Goal: Information Seeking & Learning: Get advice/opinions

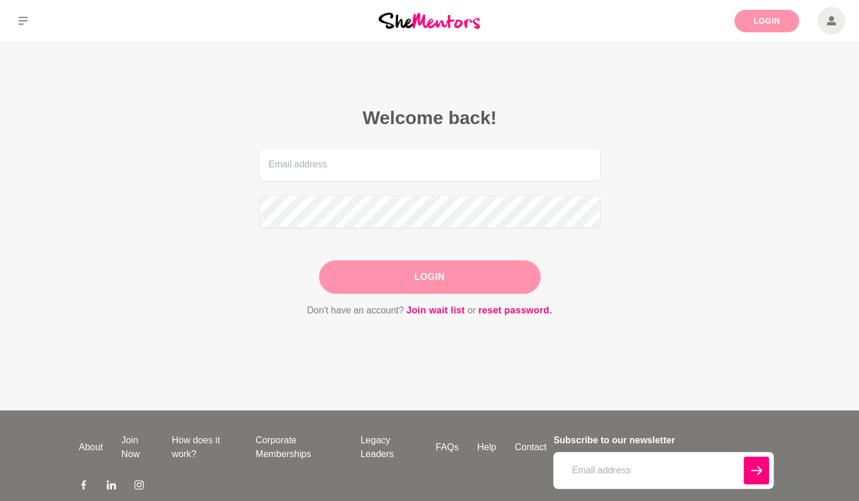
click at [783, 19] on link "Login" at bounding box center [766, 21] width 65 height 22
click at [311, 169] on input "email" at bounding box center [429, 164] width 341 height 33
click at [487, 315] on link "reset password." at bounding box center [515, 310] width 74 height 15
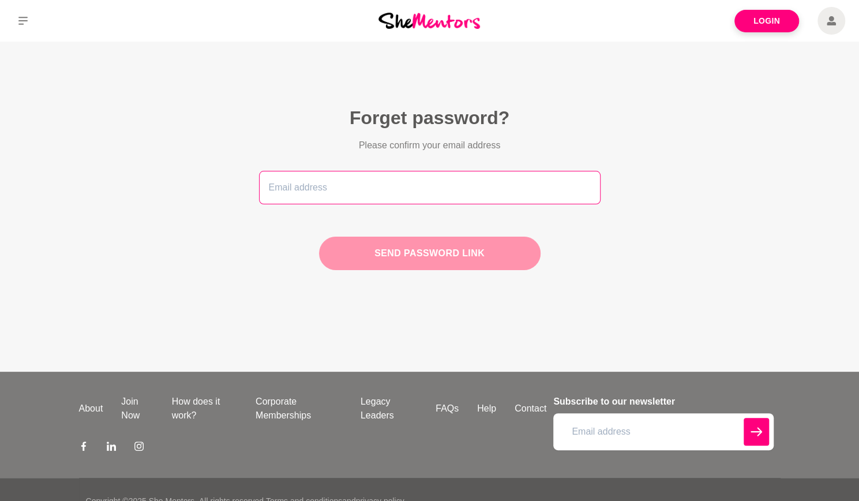
click at [388, 186] on input "email" at bounding box center [429, 187] width 341 height 33
type input "[EMAIL_ADDRESS][DOMAIN_NAME]"
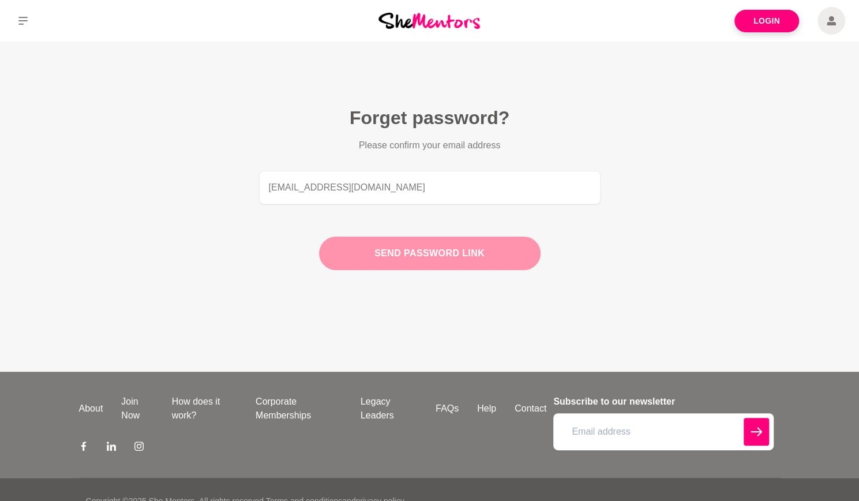
click at [431, 257] on button "Send password link" at bounding box center [429, 252] width 221 height 33
click at [382, 255] on button "Update Password" at bounding box center [429, 252] width 221 height 33
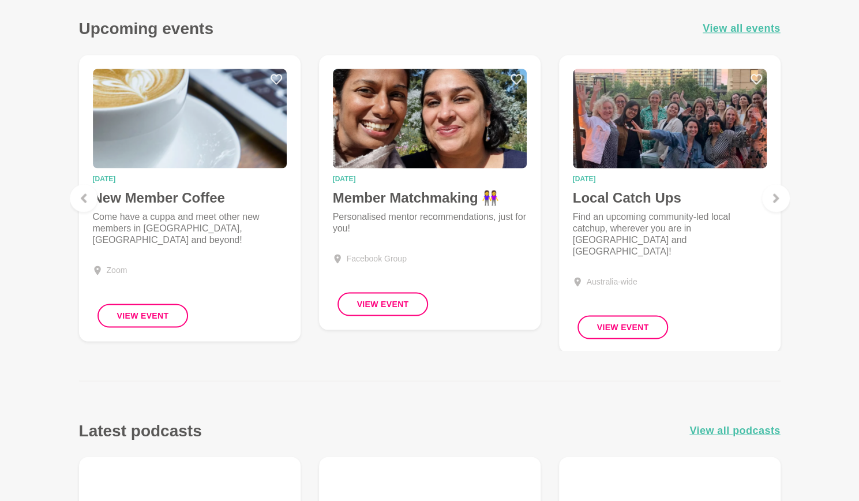
scroll to position [1096, 0]
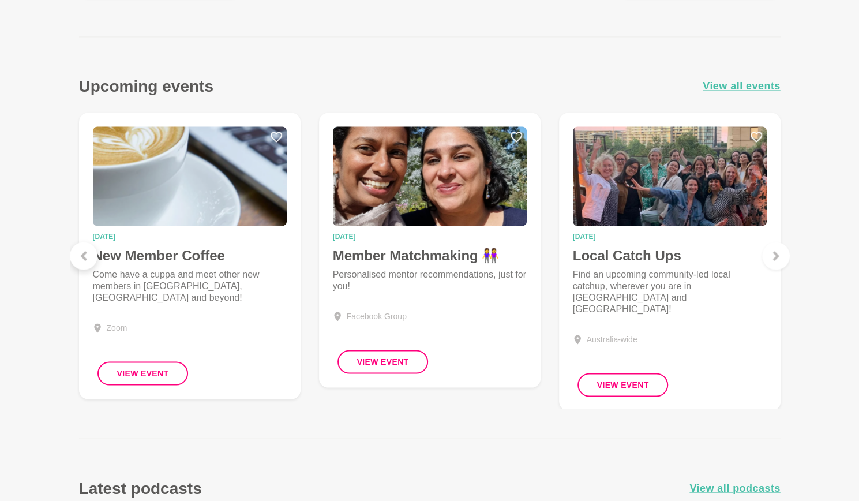
click at [85, 247] on div at bounding box center [84, 256] width 28 height 28
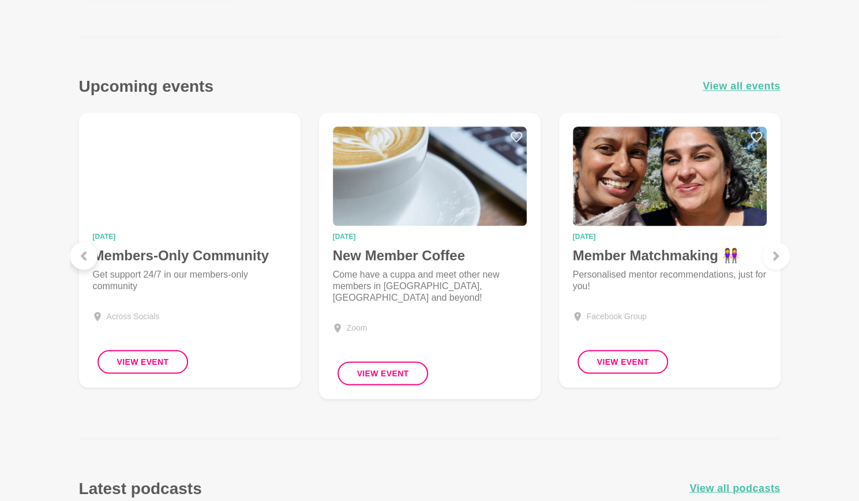
click at [79, 248] on div at bounding box center [84, 256] width 28 height 28
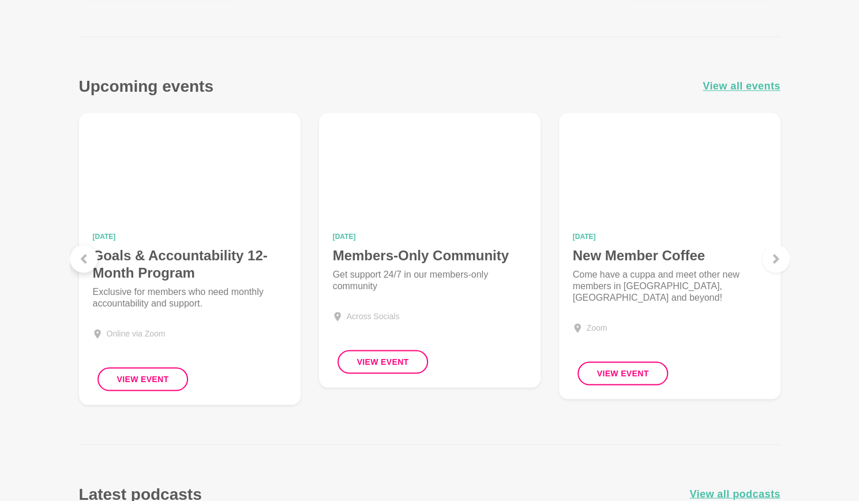
click at [85, 257] on icon at bounding box center [83, 258] width 9 height 9
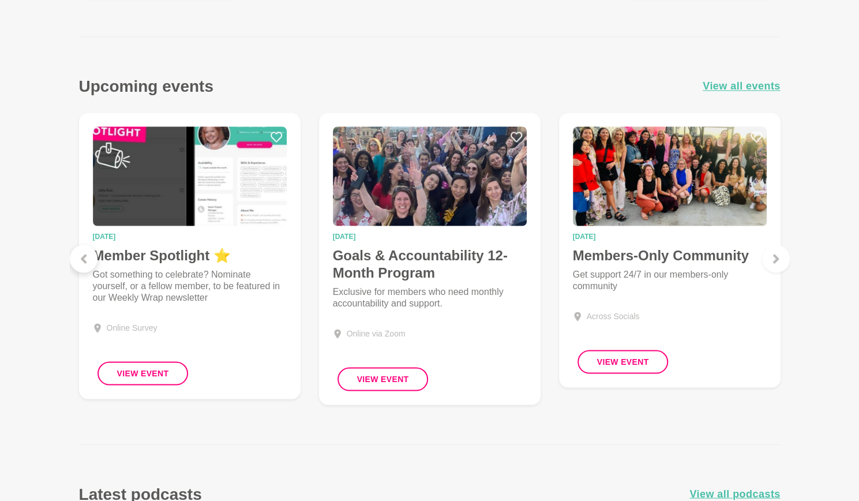
click at [85, 257] on icon at bounding box center [83, 258] width 9 height 9
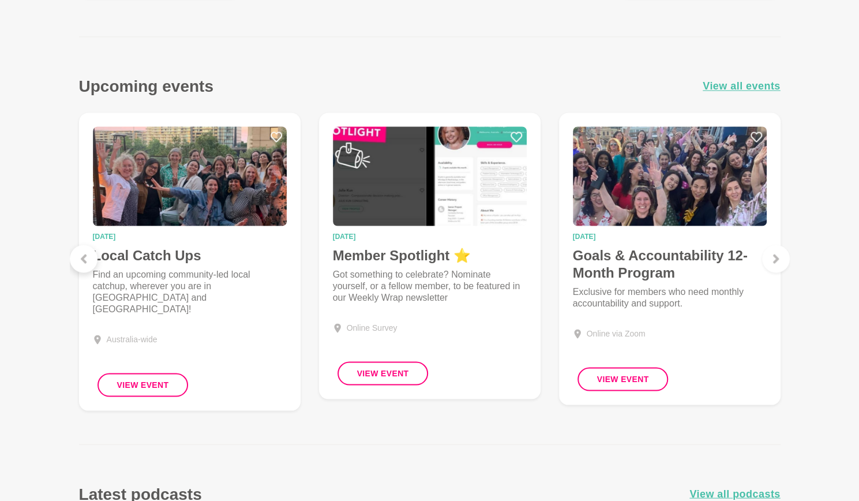
click at [85, 257] on icon at bounding box center [83, 258] width 9 height 9
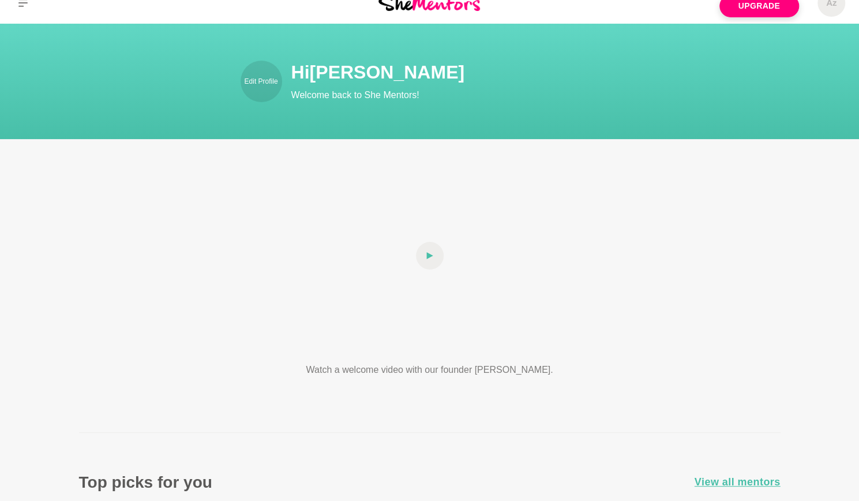
scroll to position [0, 0]
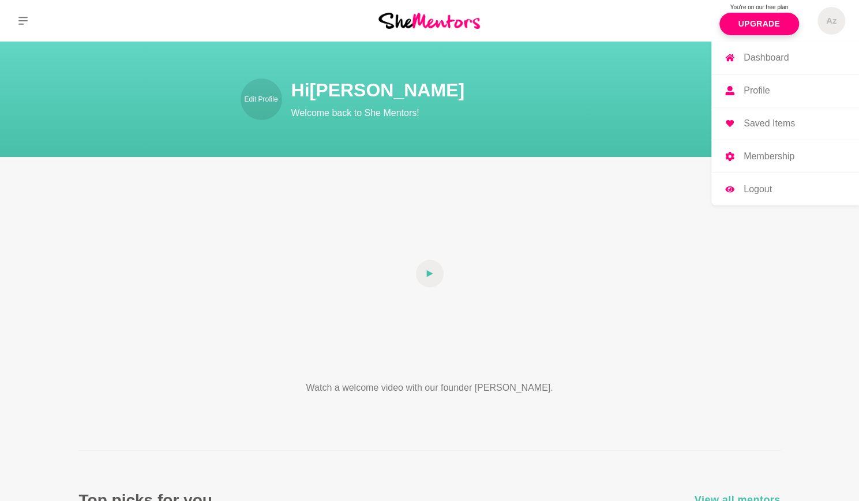
click at [832, 14] on span "Az" at bounding box center [831, 21] width 28 height 28
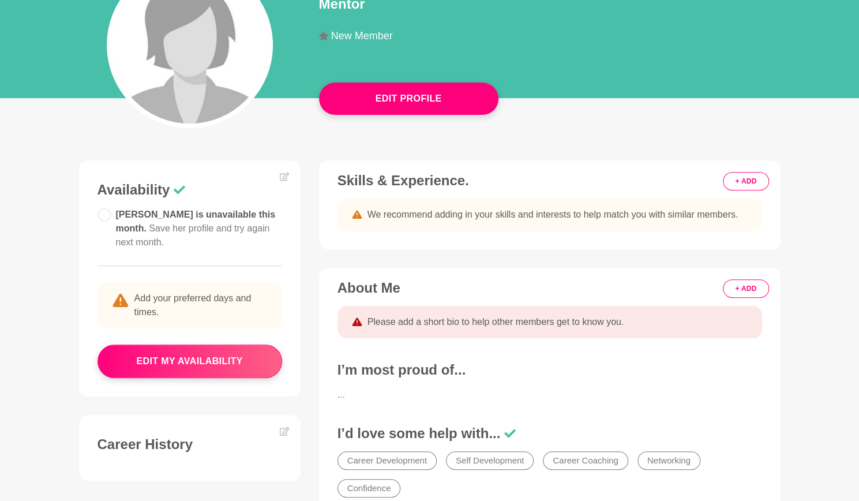
scroll to position [173, 0]
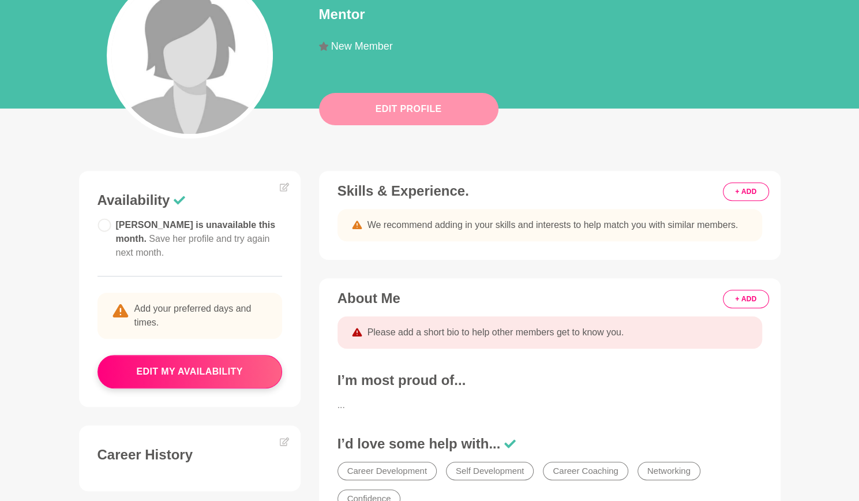
click at [387, 107] on button "Edit Profile" at bounding box center [408, 109] width 179 height 32
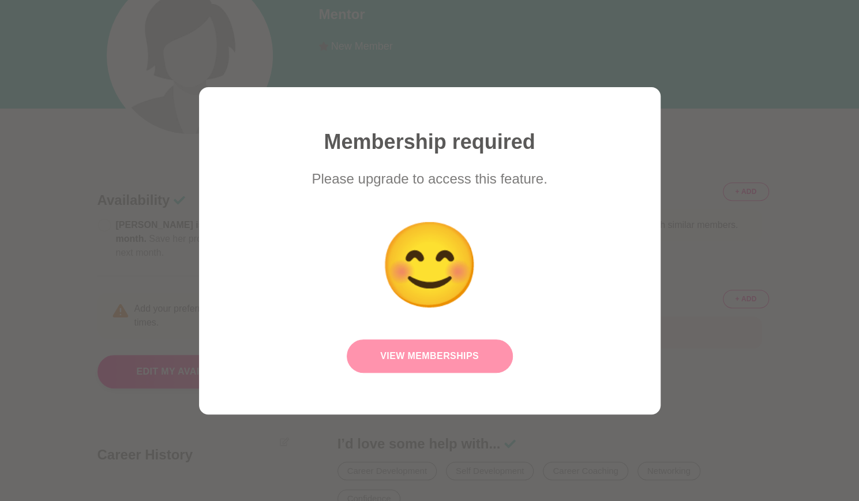
click at [415, 349] on link "View Memberships" at bounding box center [430, 355] width 166 height 33
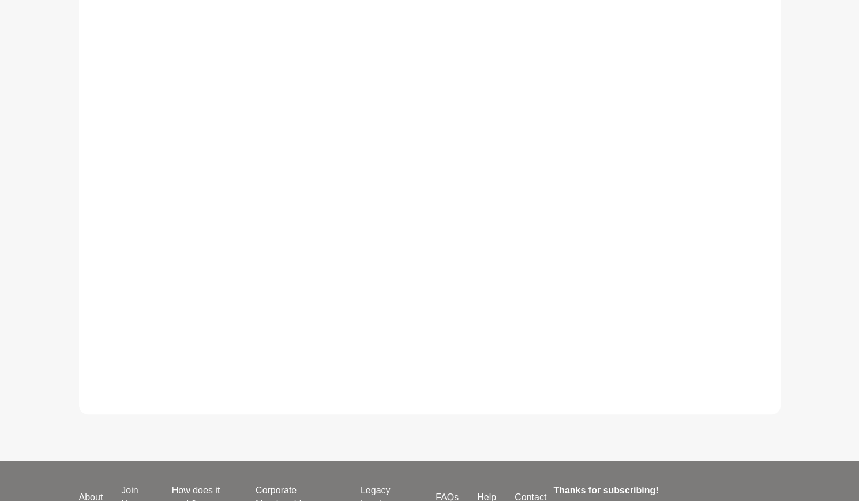
scroll to position [256, 0]
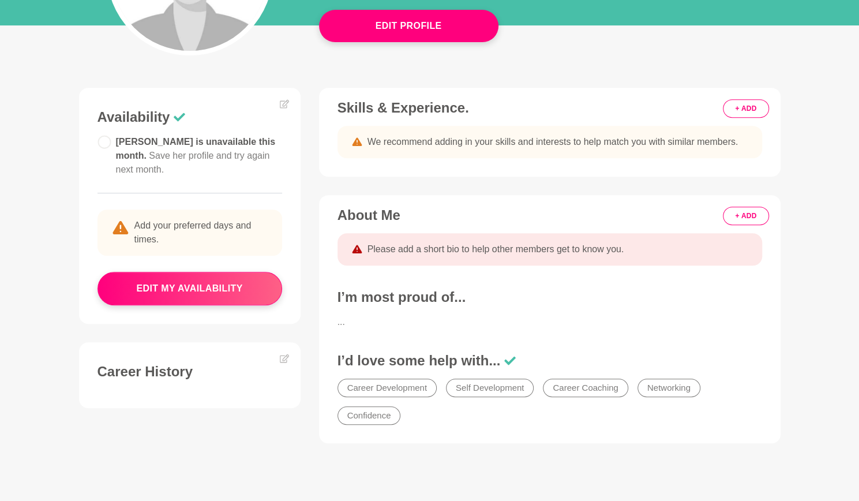
scroll to position [173, 0]
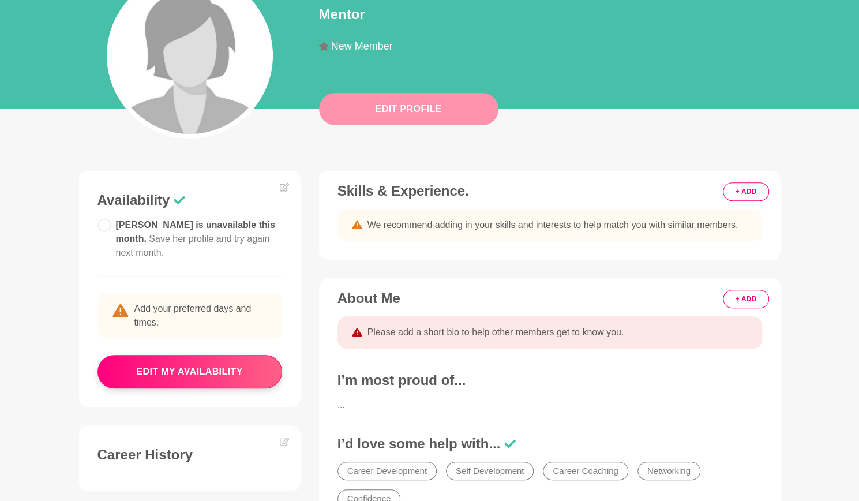
click at [402, 117] on button "Edit Profile" at bounding box center [408, 109] width 179 height 32
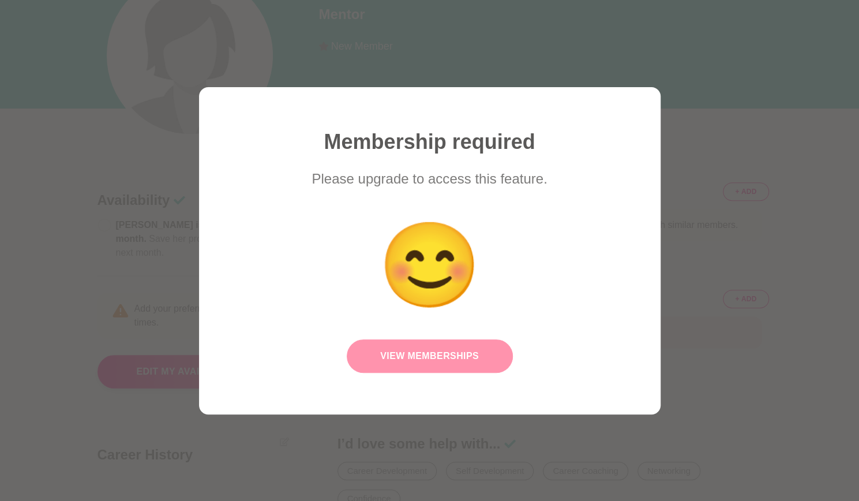
click at [460, 355] on link "View Memberships" at bounding box center [430, 355] width 166 height 33
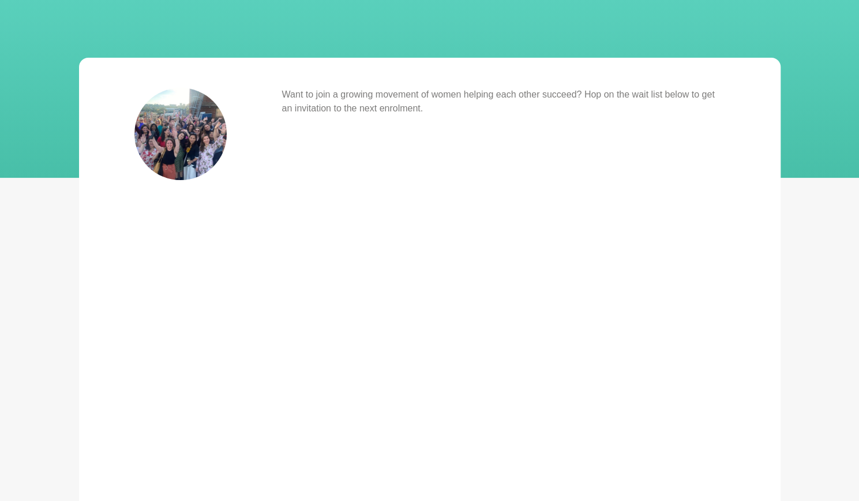
scroll to position [58, 0]
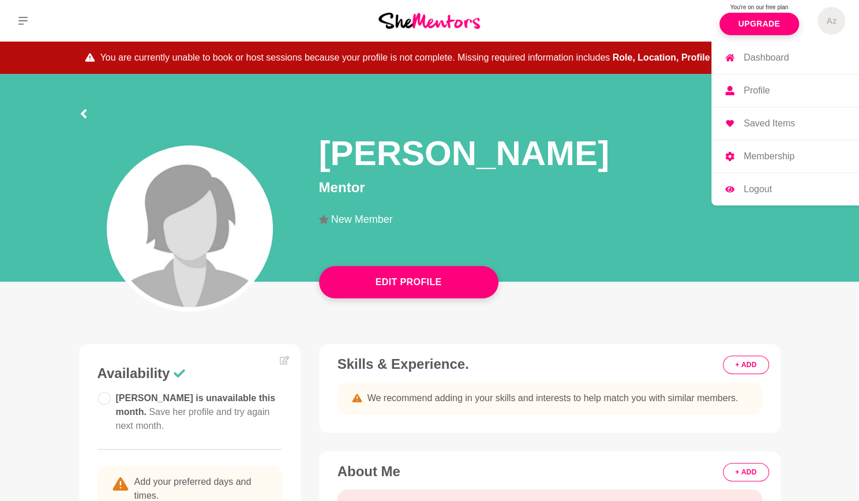
click at [829, 23] on h5 "Az" at bounding box center [831, 21] width 10 height 11
click at [763, 87] on p "Profile" at bounding box center [756, 90] width 26 height 9
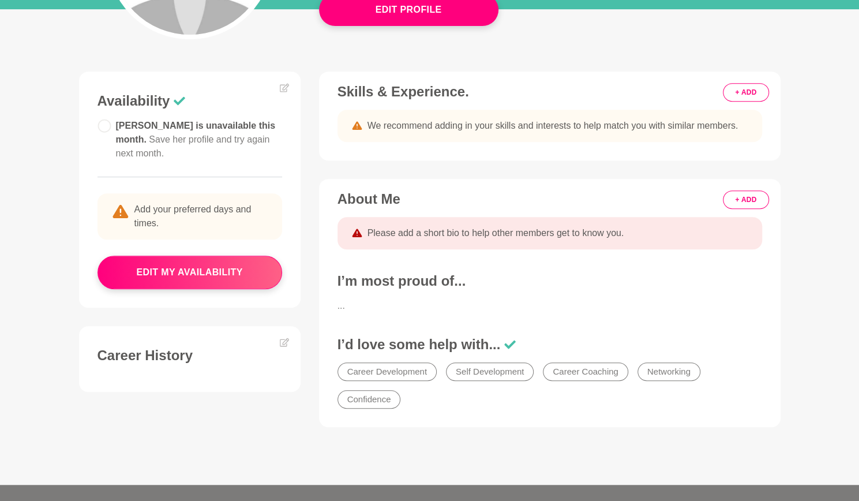
scroll to position [231, 0]
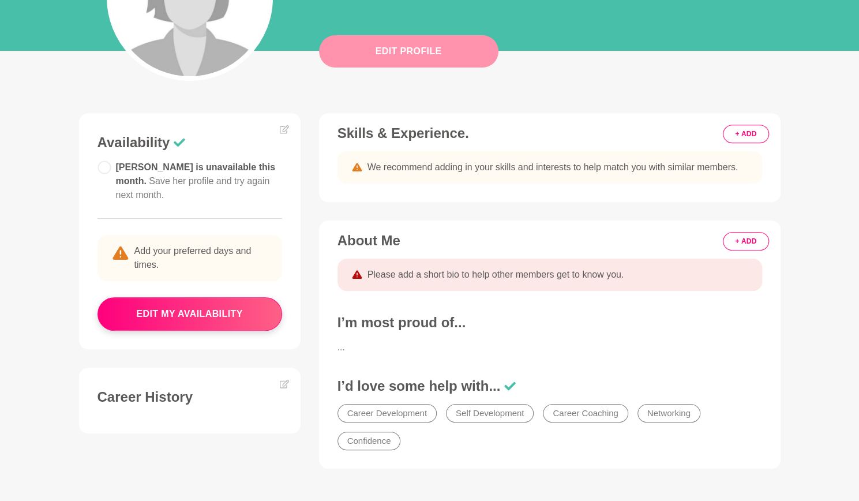
click at [438, 57] on button "Edit Profile" at bounding box center [408, 51] width 179 height 32
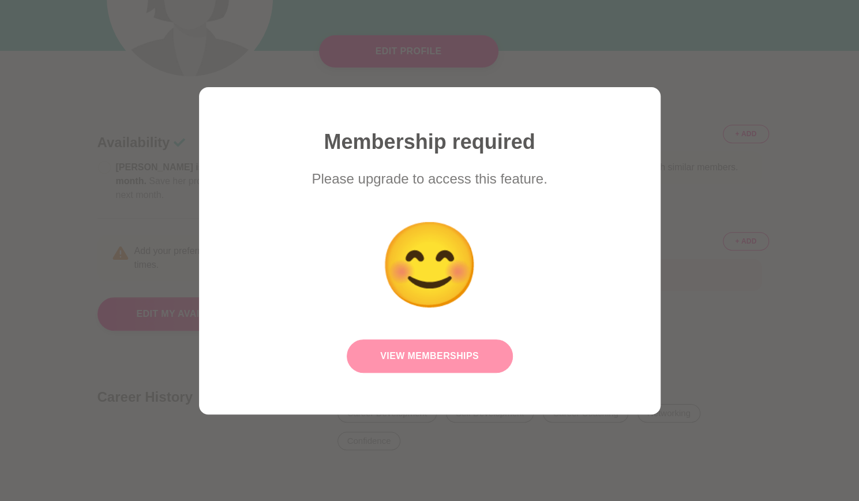
click at [382, 342] on link "View Memberships" at bounding box center [430, 355] width 166 height 33
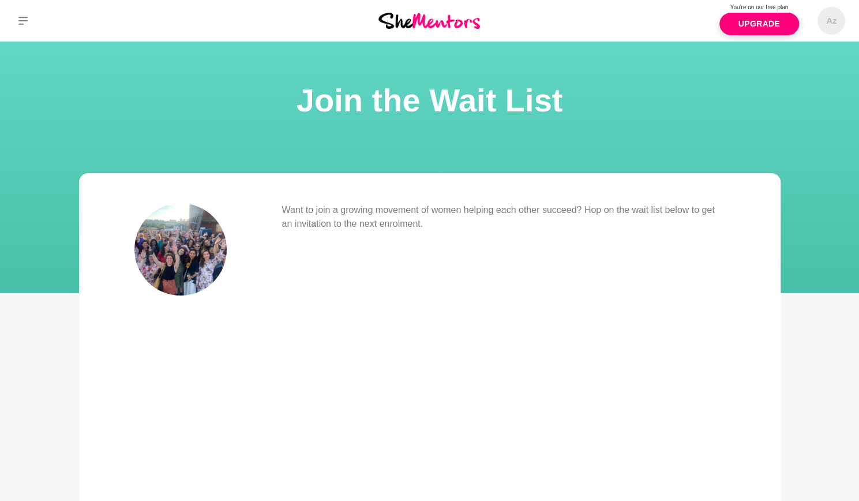
scroll to position [231, 0]
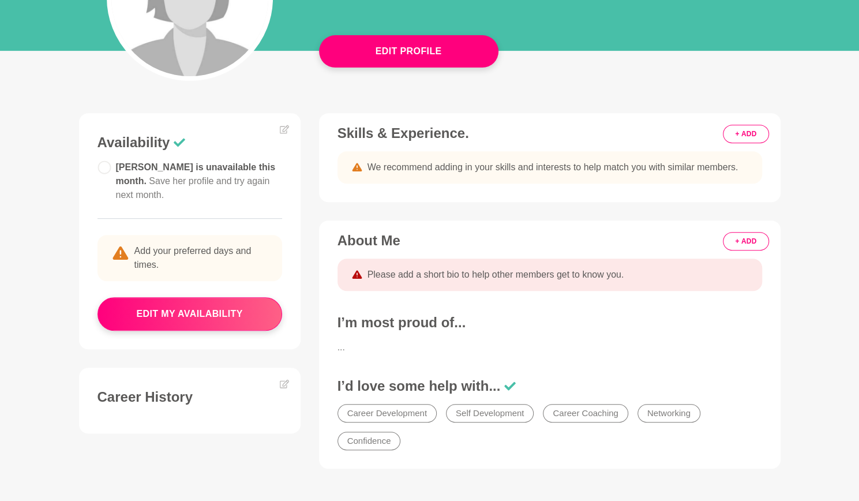
click at [103, 169] on circle at bounding box center [104, 167] width 12 height 12
click at [281, 130] on icon at bounding box center [284, 129] width 9 height 9
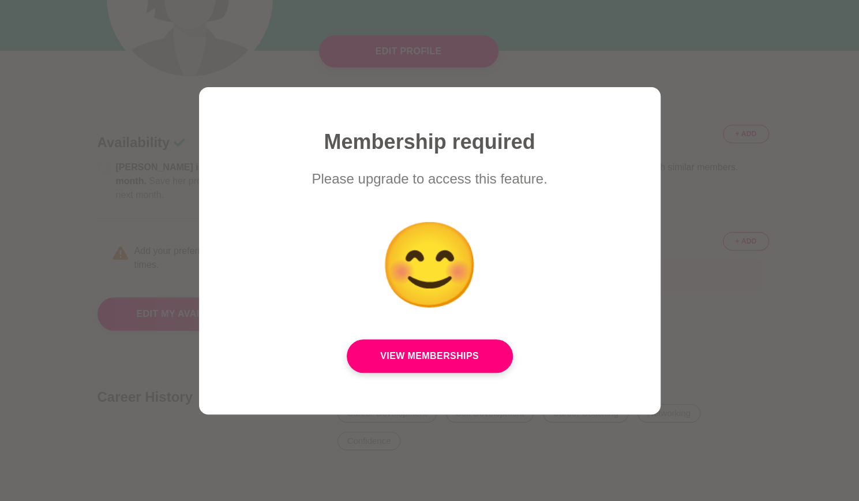
click at [111, 314] on div at bounding box center [429, 250] width 859 height 501
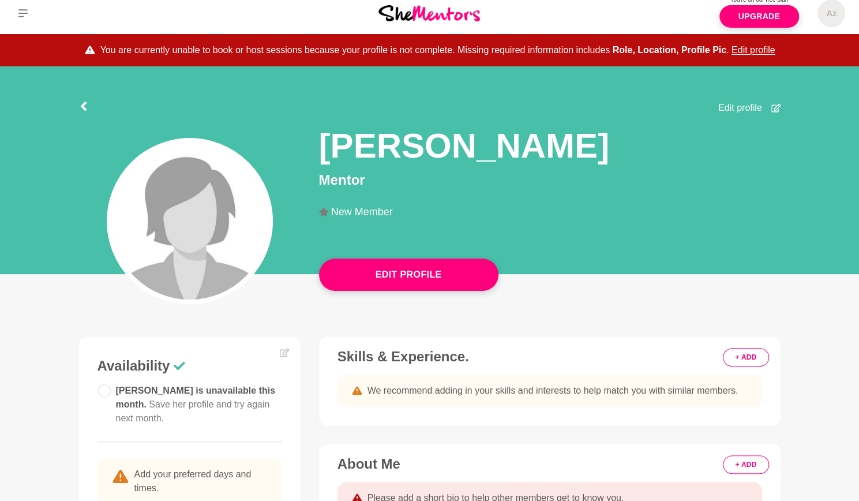
scroll to position [0, 0]
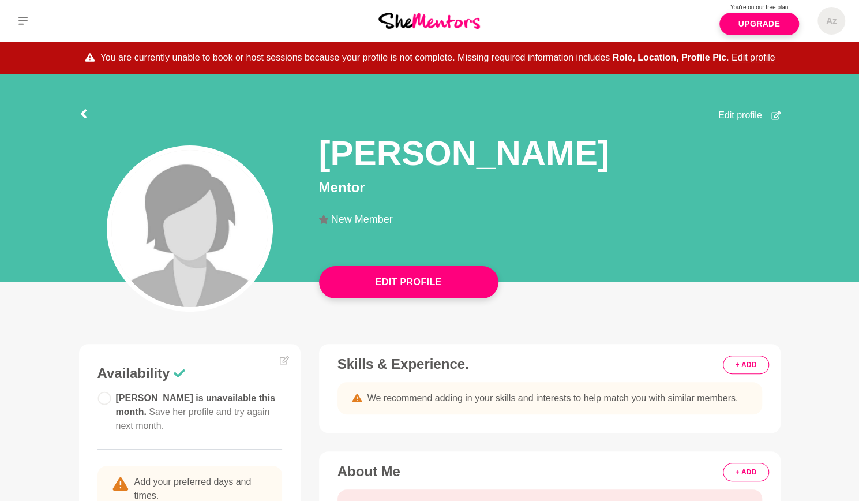
click at [189, 176] on img at bounding box center [189, 228] width 157 height 157
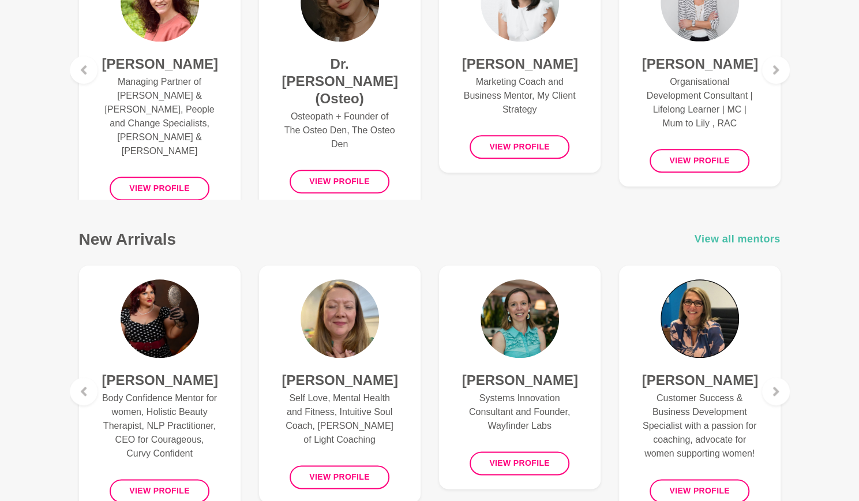
scroll to position [404, 0]
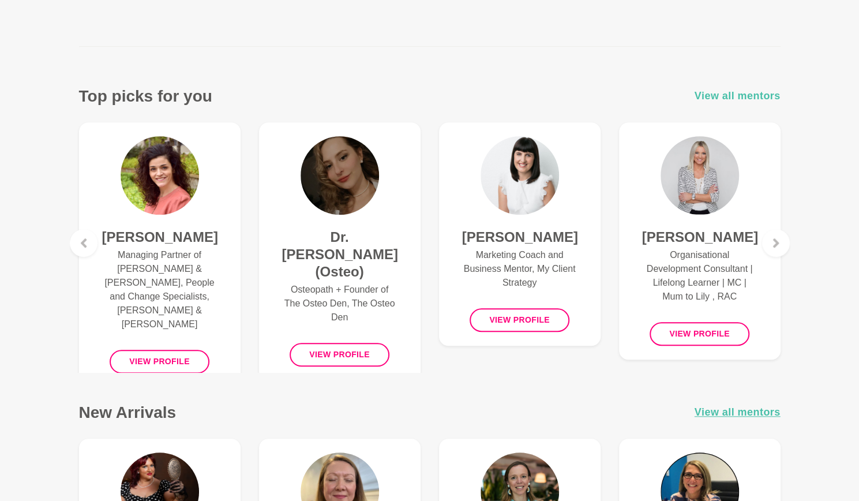
click at [754, 93] on span "View all mentors" at bounding box center [737, 96] width 86 height 17
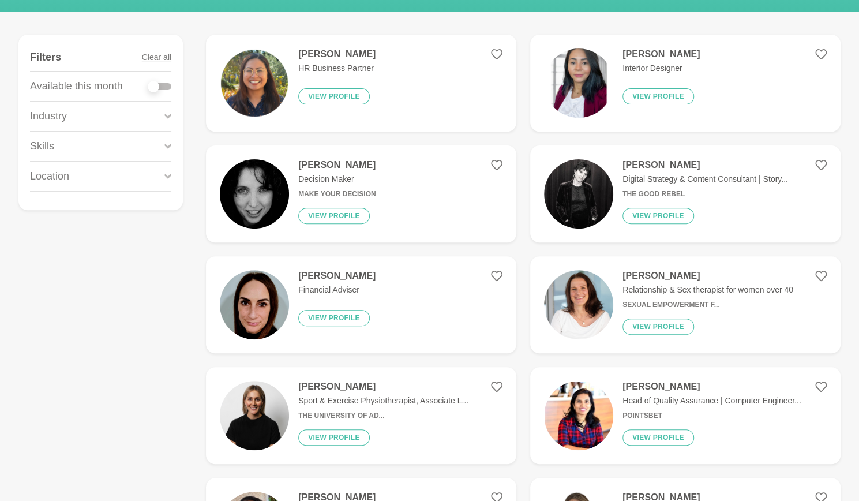
scroll to position [58, 0]
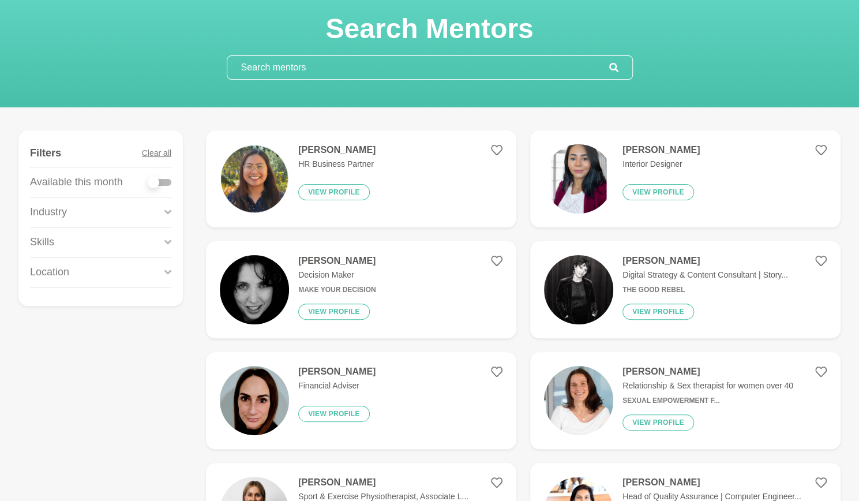
click at [291, 65] on input "text" at bounding box center [418, 67] width 382 height 23
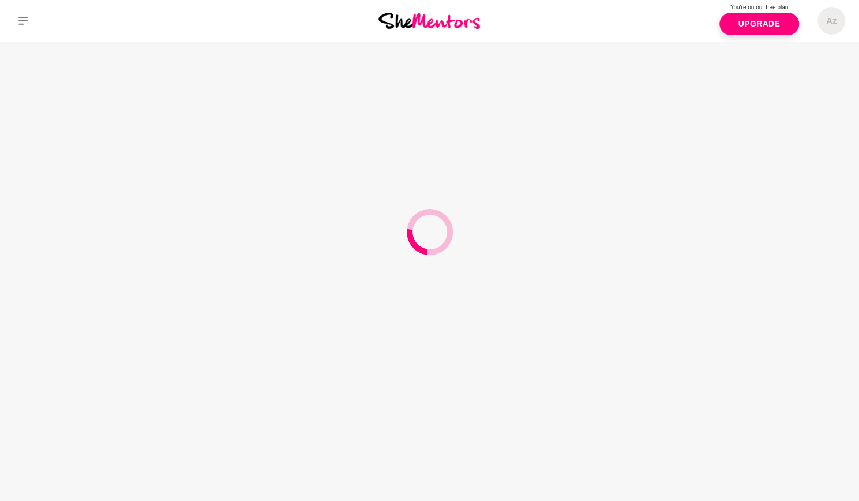
scroll to position [0, 0]
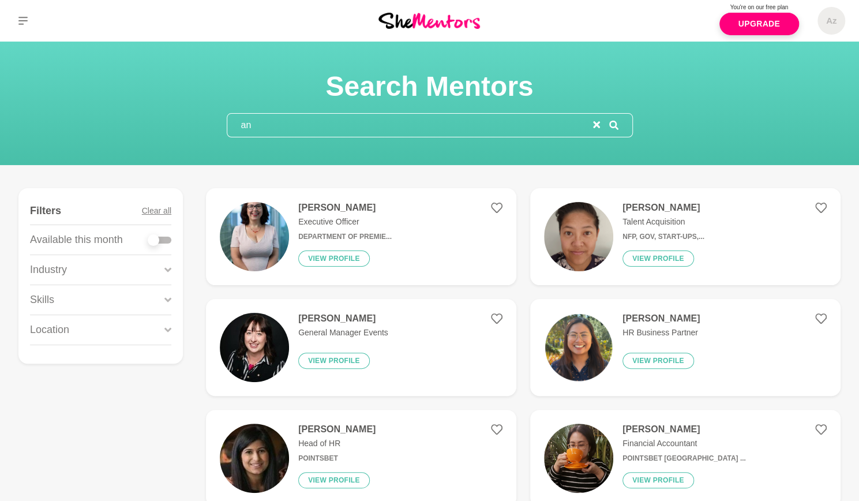
type input "a"
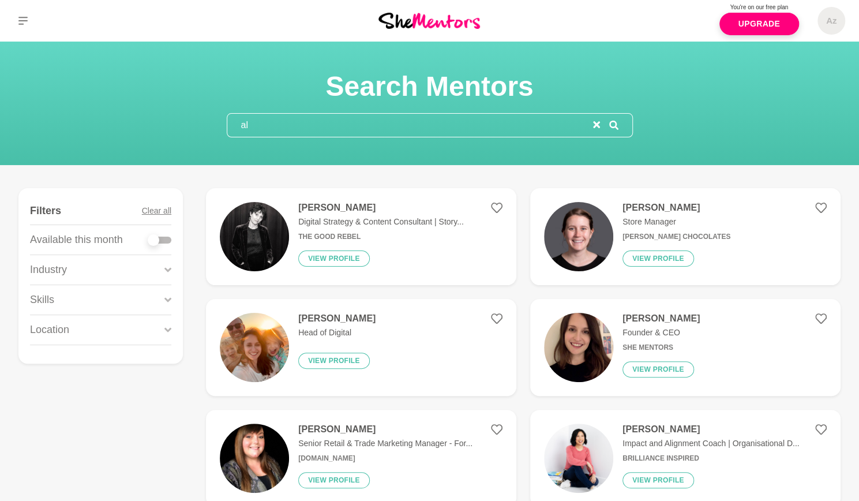
type input "a"
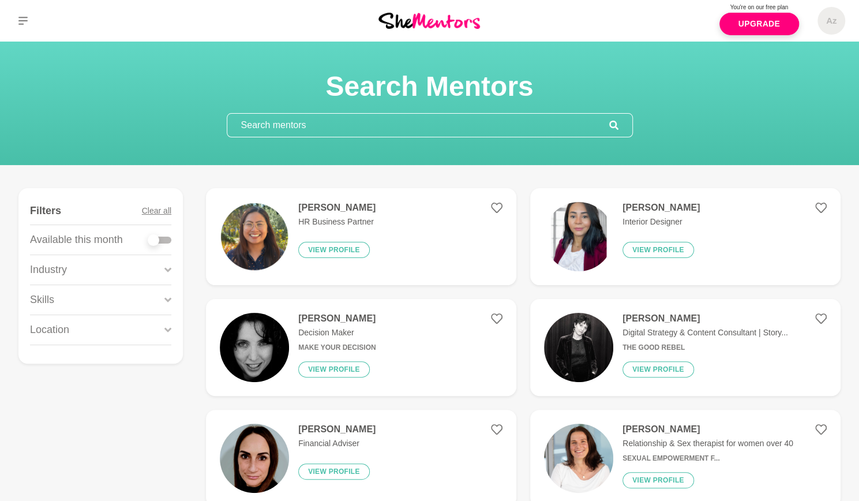
click at [307, 123] on input "text" at bounding box center [418, 125] width 382 height 23
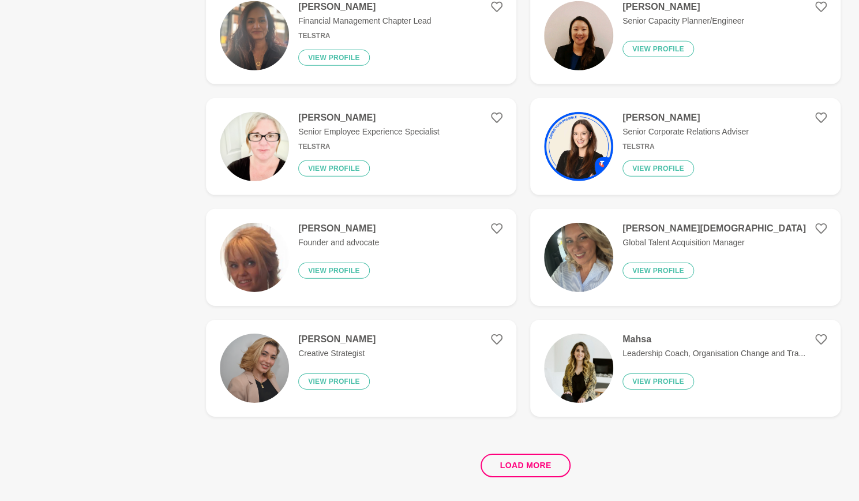
scroll to position [2142, 0]
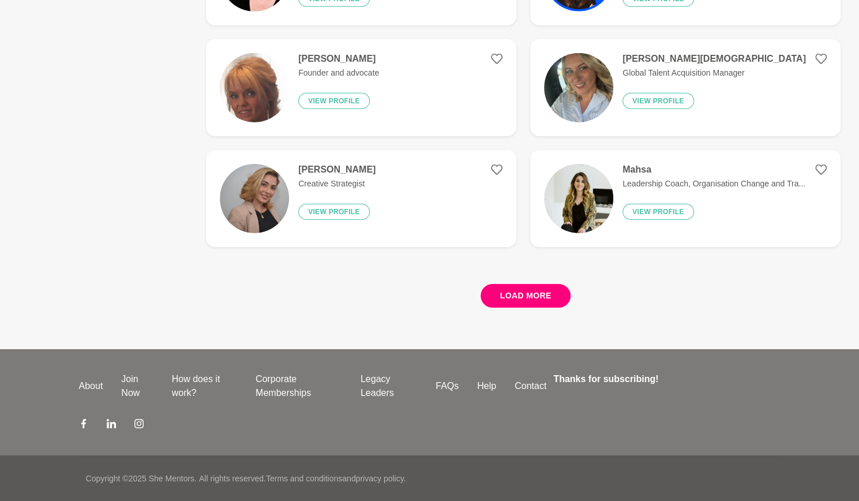
click at [549, 292] on button "Load more" at bounding box center [525, 296] width 91 height 24
